Goal: Navigation & Orientation: Understand site structure

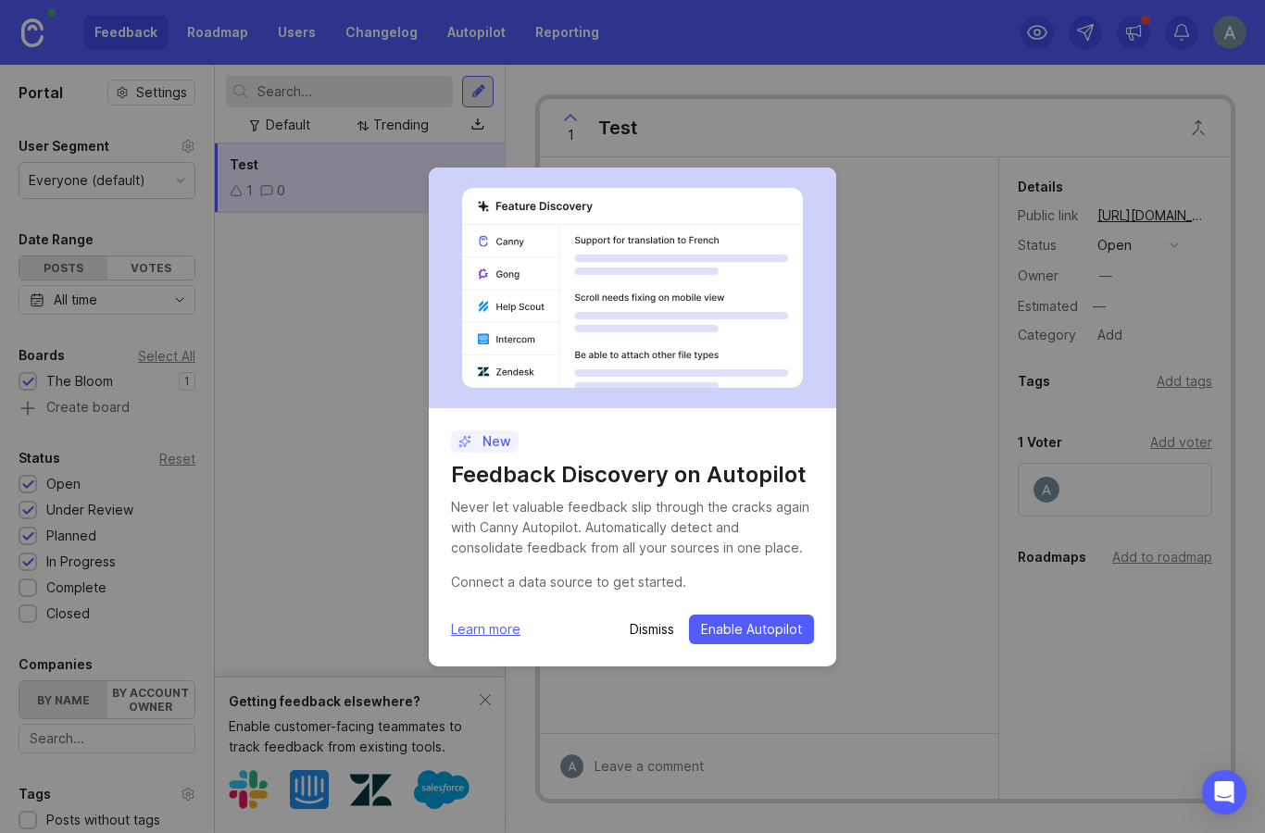
click at [641, 634] on p "Dismiss" at bounding box center [652, 629] width 44 height 19
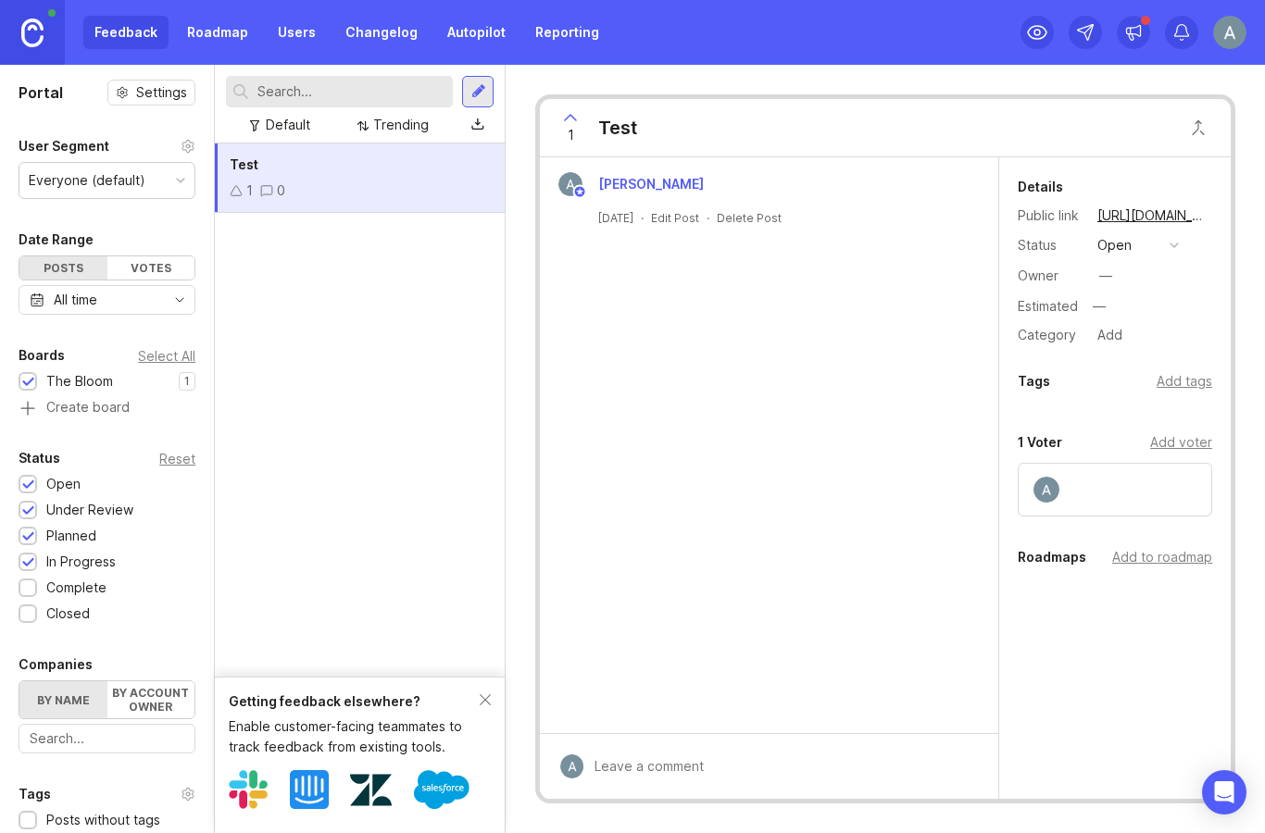
click at [235, 25] on link "Roadmap" at bounding box center [217, 32] width 83 height 33
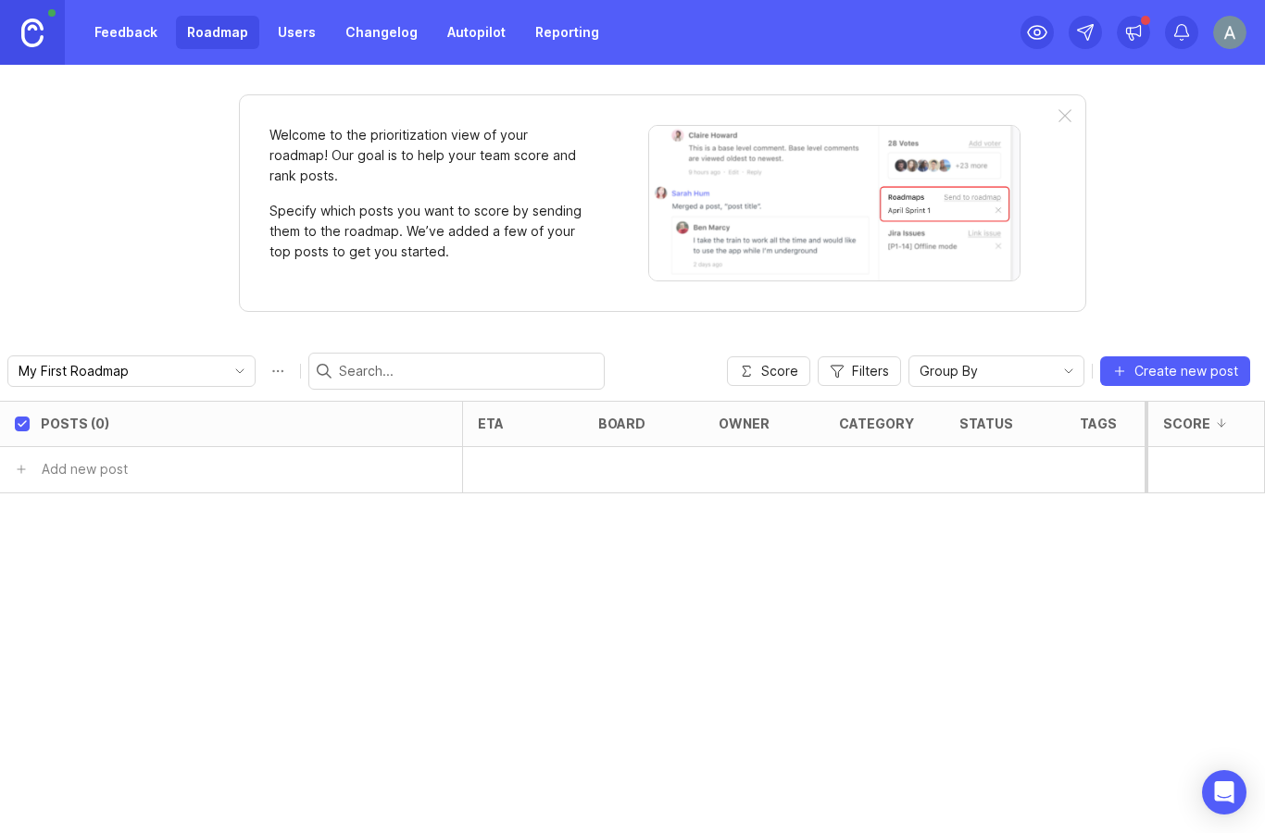
click at [299, 28] on link "Users" at bounding box center [297, 32] width 60 height 33
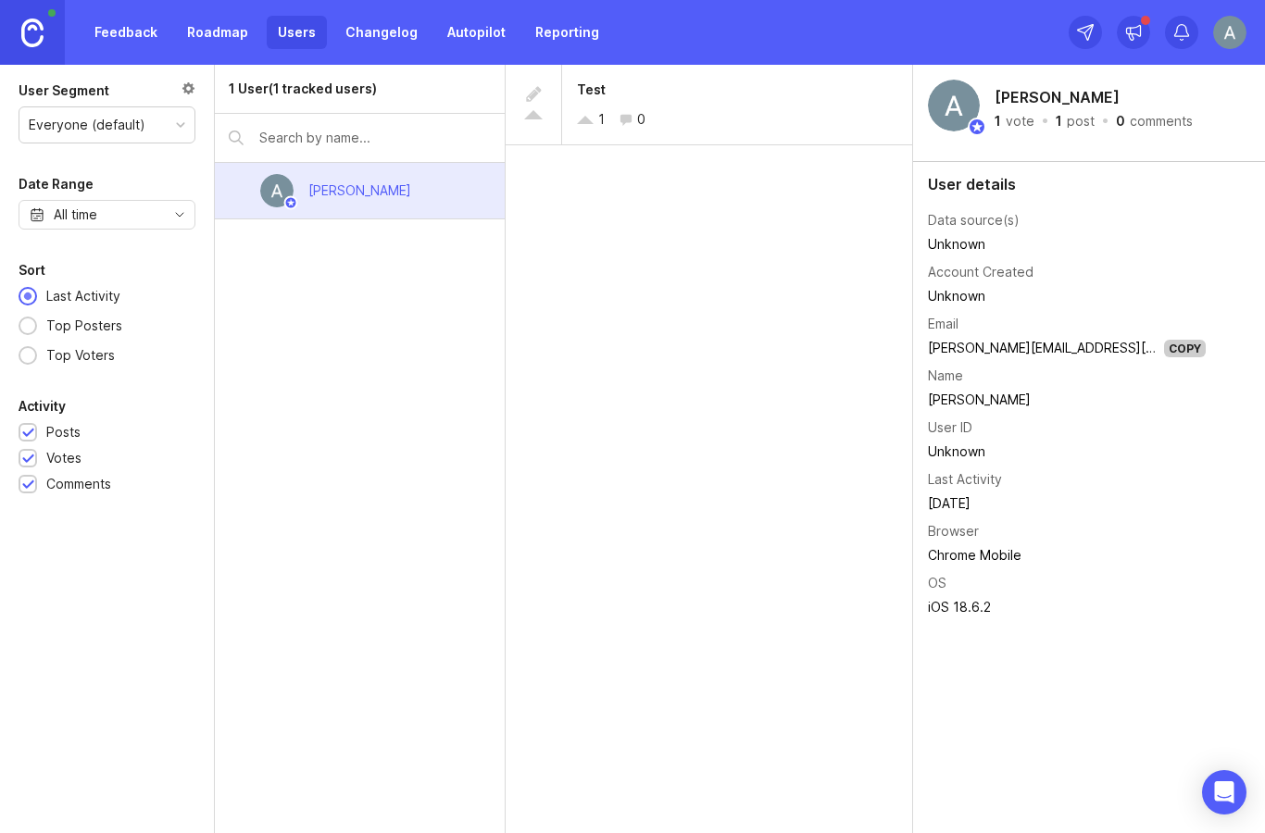
click at [411, 32] on link "Changelog" at bounding box center [381, 32] width 94 height 33
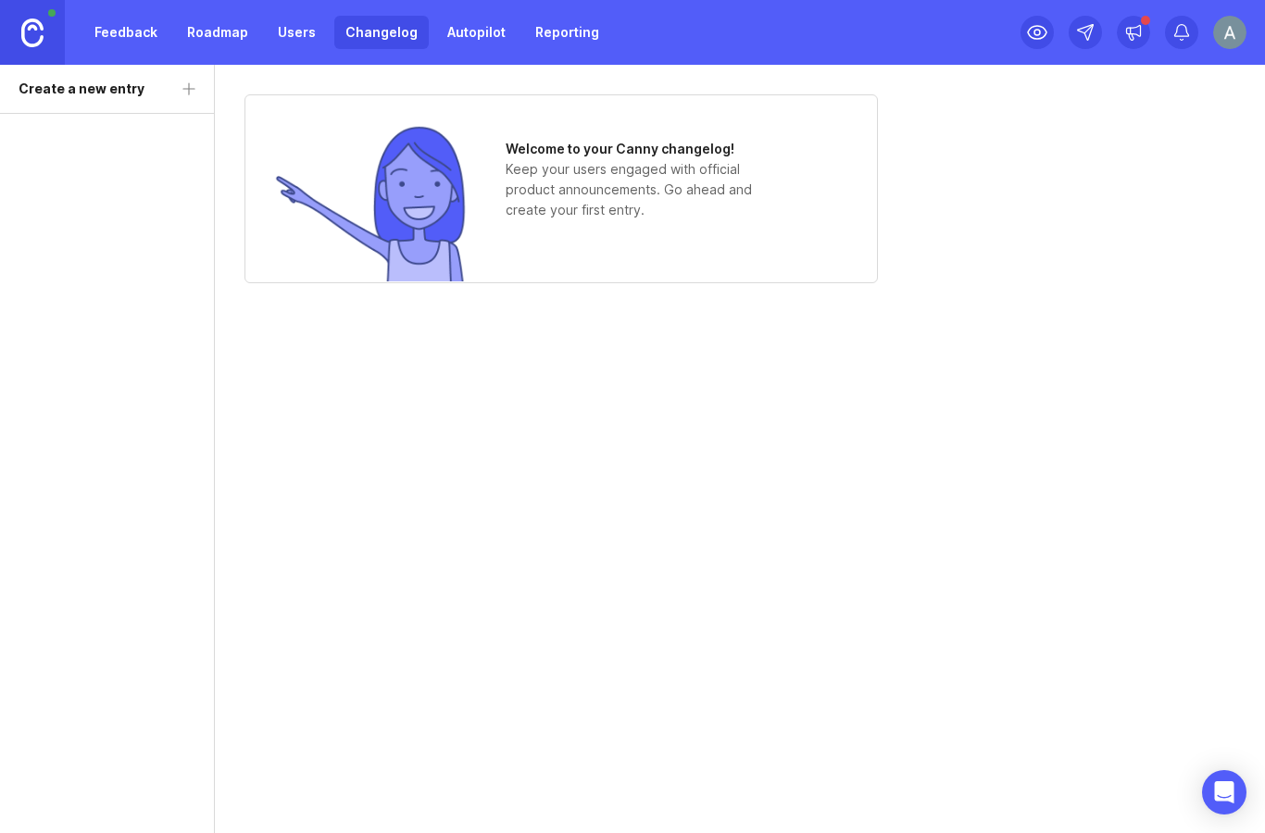
click at [471, 31] on link "Autopilot" at bounding box center [476, 32] width 81 height 33
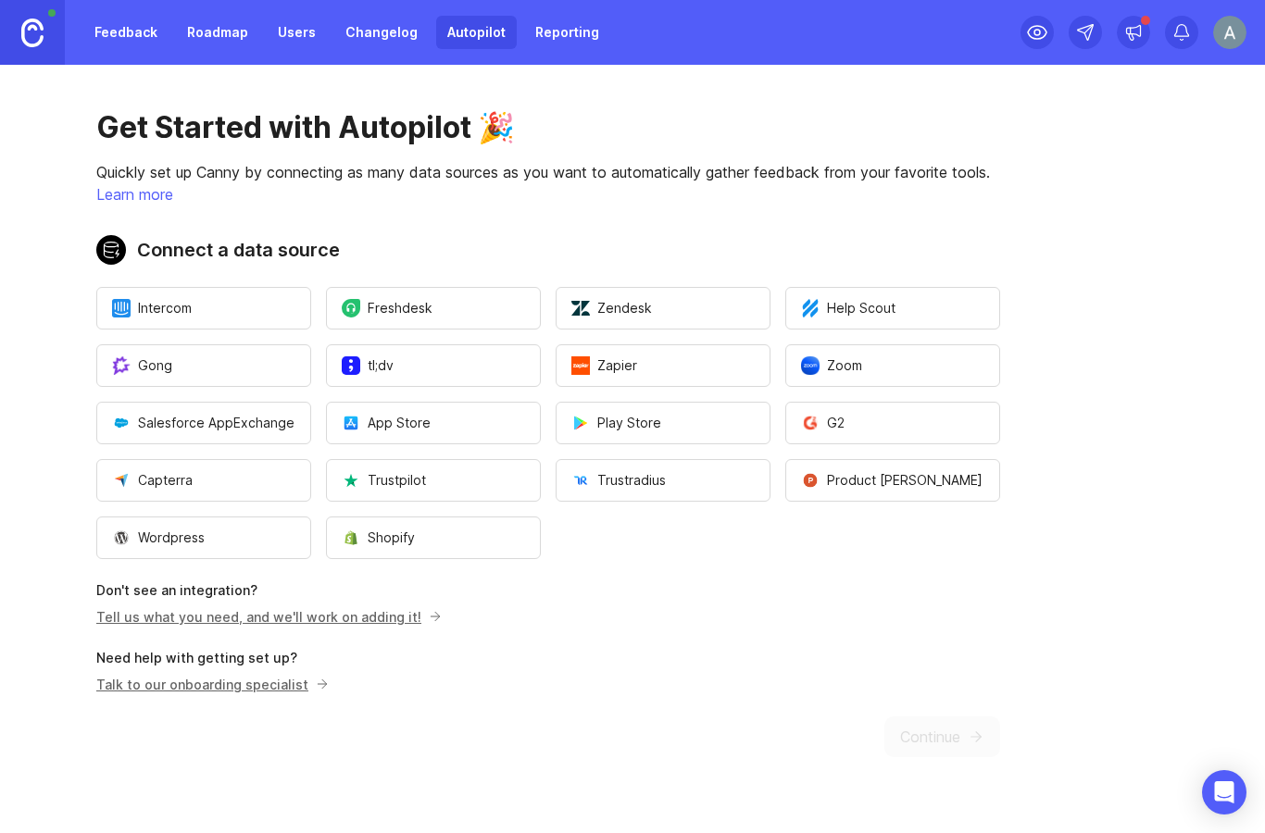
click at [468, 42] on link "Autopilot" at bounding box center [476, 32] width 81 height 33
click at [563, 48] on link "Reporting" at bounding box center [567, 32] width 86 height 33
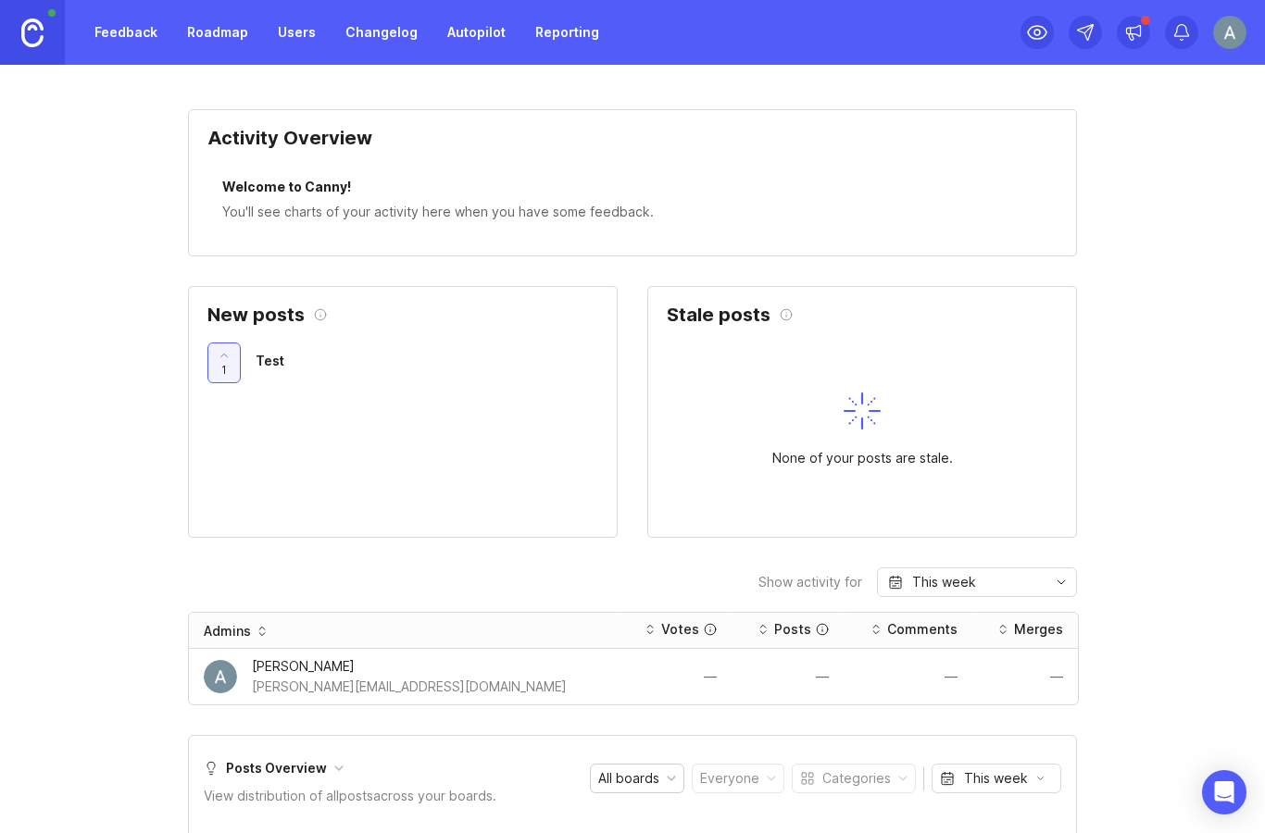
click at [130, 43] on link "Feedback" at bounding box center [125, 32] width 85 height 33
